Goal: Find specific page/section: Find specific page/section

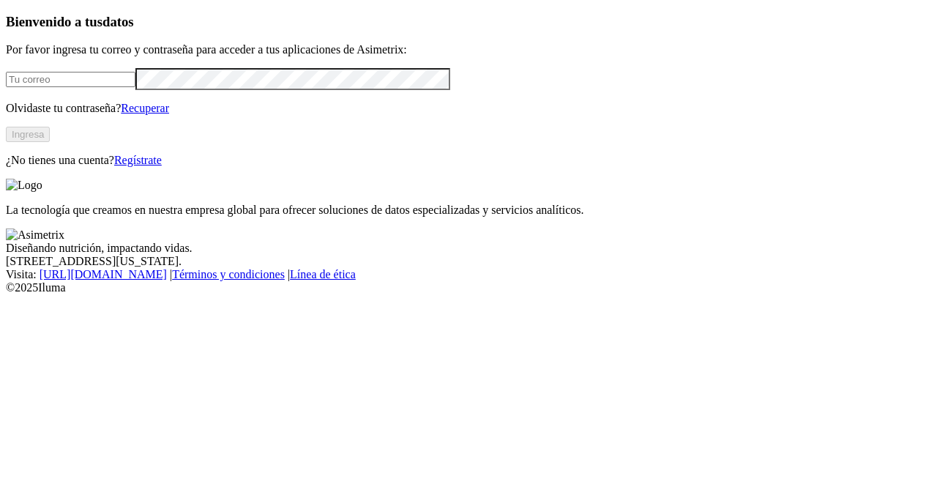
type input "[PERSON_NAME][EMAIL_ADDRESS][PERSON_NAME][DOMAIN_NAME]"
click at [50, 142] on button "Ingresa" at bounding box center [28, 134] width 44 height 15
